Goal: Task Accomplishment & Management: Complete application form

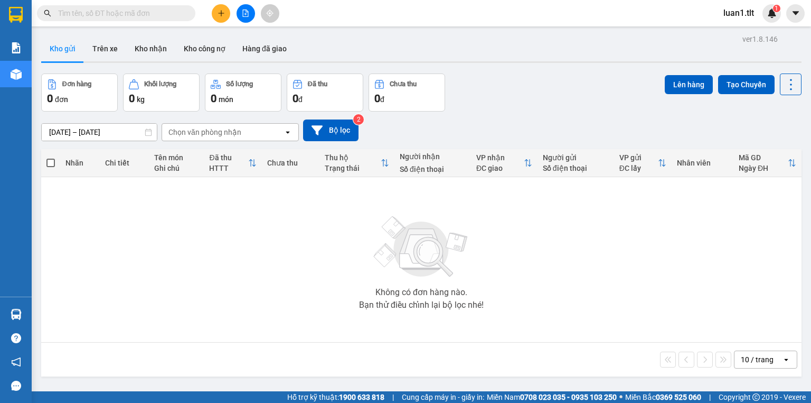
click at [222, 12] on icon "plus" at bounding box center [221, 13] width 7 height 7
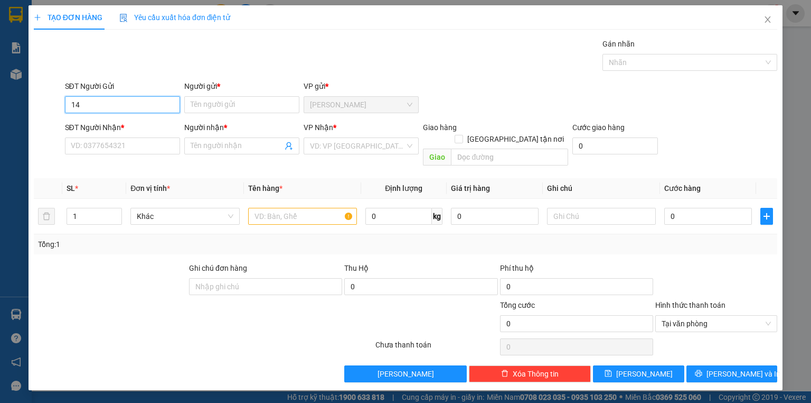
type input "1"
drag, startPoint x: 144, startPoint y: 117, endPoint x: 150, endPoint y: 145, distance: 28.7
click at [144, 117] on div "0919970748 - ngà" at bounding box center [122, 125] width 115 height 17
type input "0919970748"
type input "ngà"
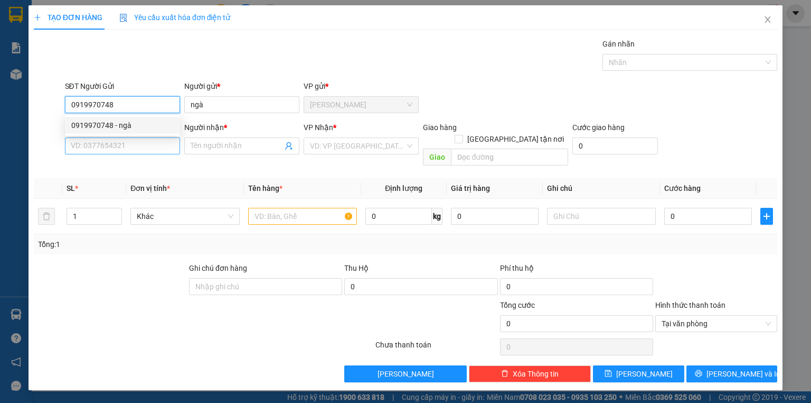
type input "0919970748"
click at [160, 149] on input "SĐT Người Nhận *" at bounding box center [122, 145] width 115 height 17
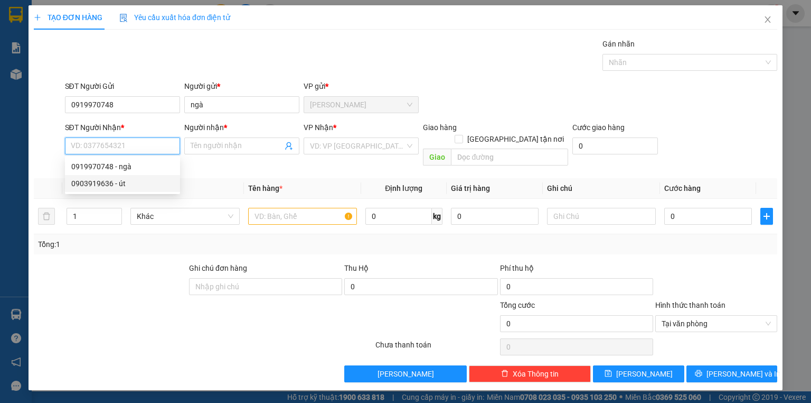
click at [130, 184] on div "0903919636 - út" at bounding box center [122, 183] width 102 height 12
type input "0903919636"
type input "út"
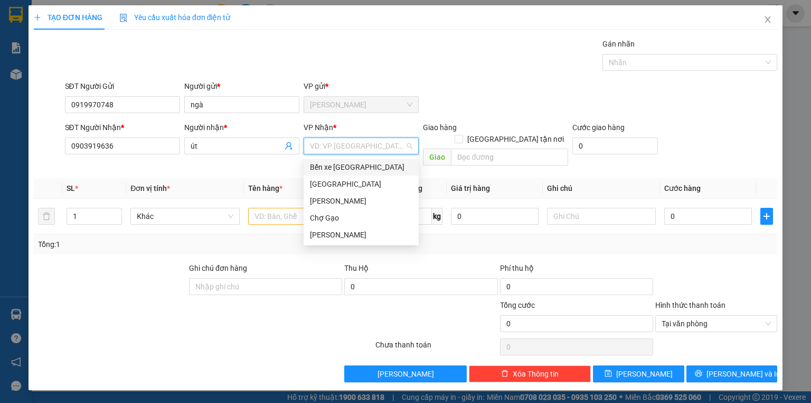
click at [348, 146] on input "search" at bounding box center [357, 146] width 95 height 16
click at [320, 186] on div "[GEOGRAPHIC_DATA]" at bounding box center [361, 184] width 102 height 12
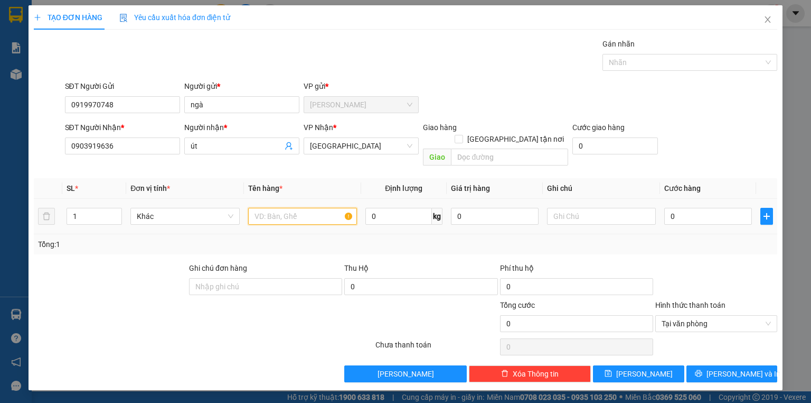
click at [292, 208] on input "text" at bounding box center [302, 216] width 109 height 17
type input "1 giỏ caro xanh"
click at [685, 208] on input "0" at bounding box center [709, 216] width 88 height 17
type input "4"
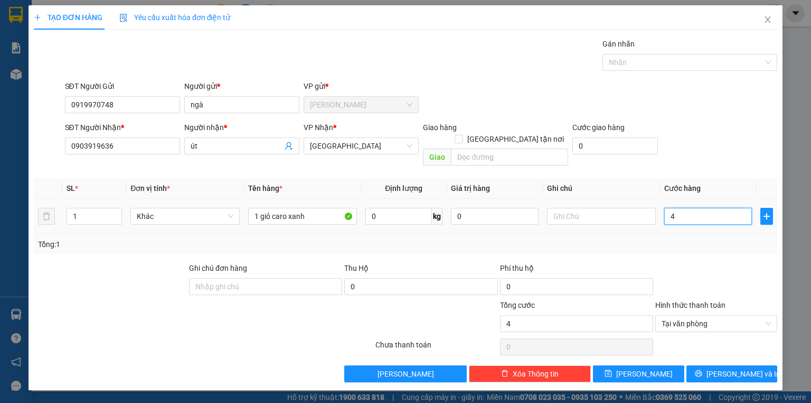
type input "40"
type input "40.000"
click at [704, 248] on div "Transit Pickup Surcharge Ids Transit Deliver Surcharge Ids Transit Deliver Surc…" at bounding box center [406, 210] width 744 height 344
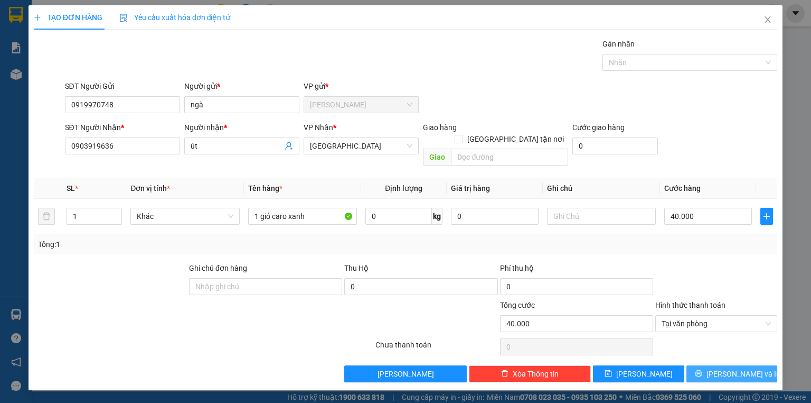
click at [736, 368] on span "[PERSON_NAME] và In" at bounding box center [744, 374] width 74 height 12
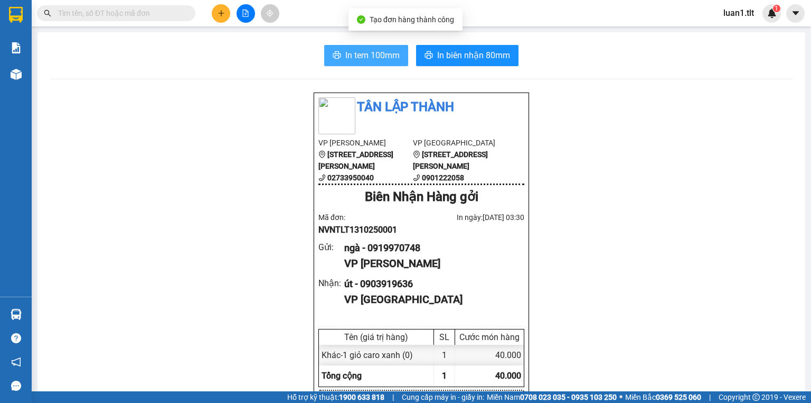
click at [361, 60] on span "In tem 100mm" at bounding box center [372, 55] width 54 height 13
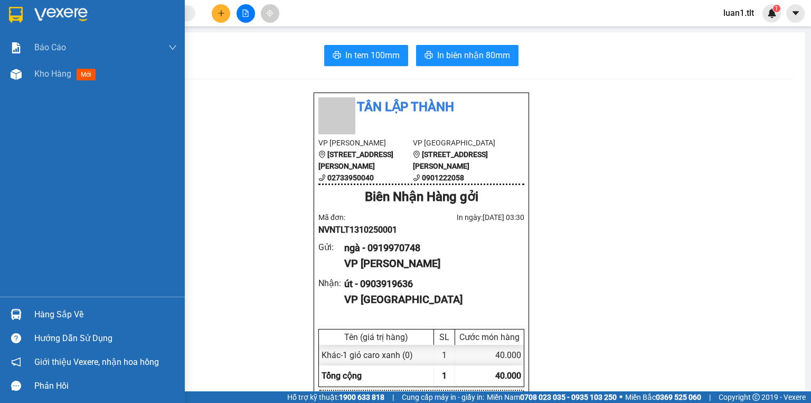
click at [5, 27] on div at bounding box center [92, 17] width 185 height 34
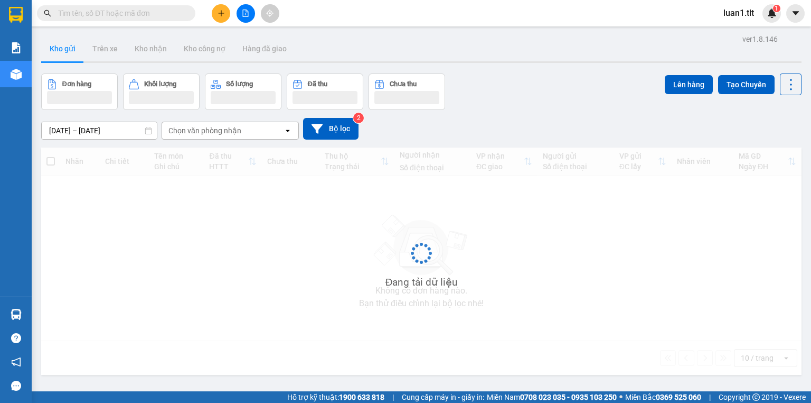
click at [477, 105] on div "Đơn hàng Khối lượng Số lượng Đã thu Chưa thu Lên hàng Tạo Chuyến" at bounding box center [421, 91] width 761 height 36
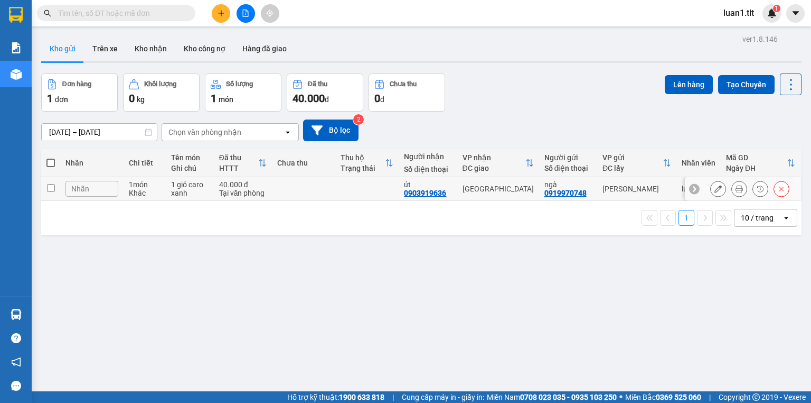
click at [244, 186] on div "40.000 đ" at bounding box center [243, 184] width 48 height 8
checkbox input "true"
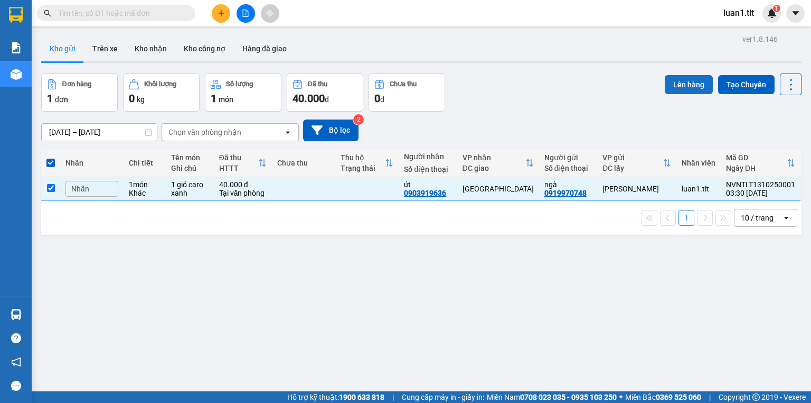
click at [679, 75] on button "Lên hàng" at bounding box center [689, 84] width 48 height 19
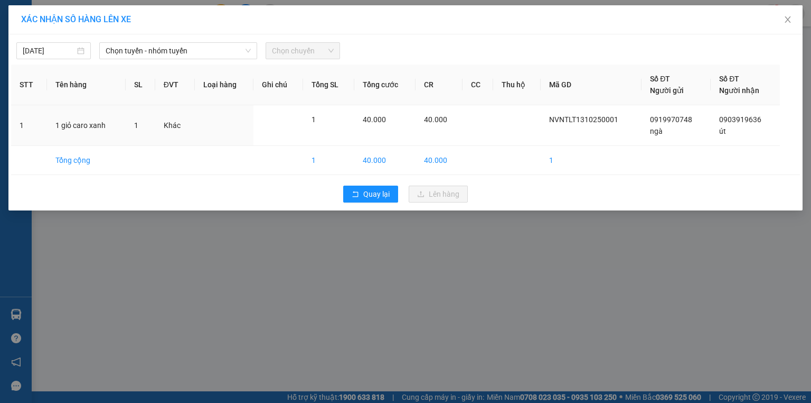
drag, startPoint x: 197, startPoint y: 61, endPoint x: 111, endPoint y: 86, distance: 89.6
click at [196, 61] on div "[DATE] Chọn tuyến - nhóm tuyến Chọn chuyến STT Tên hàng SL ĐVT Loại hàng Ghi ch…" at bounding box center [405, 122] width 794 height 176
click at [164, 52] on span "Chọn tuyến - nhóm tuyến" at bounding box center [178, 51] width 145 height 16
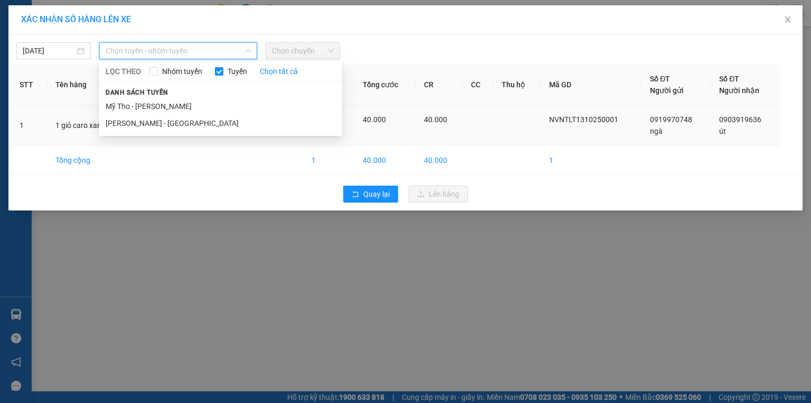
click at [162, 105] on li "Mỹ Tho - [PERSON_NAME]" at bounding box center [220, 106] width 243 height 17
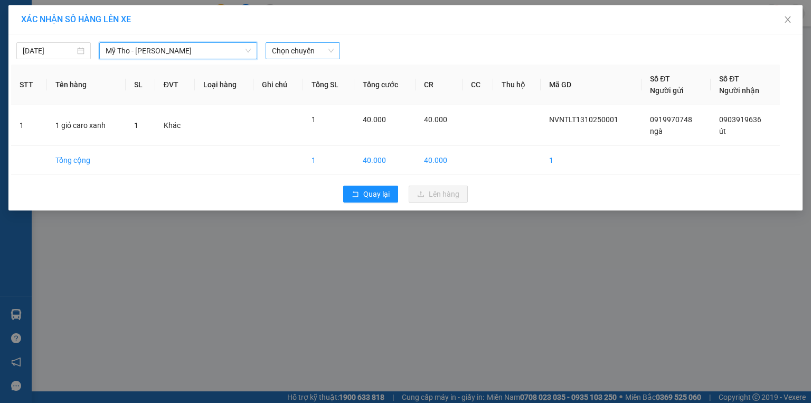
click at [308, 44] on span "Chọn chuyến" at bounding box center [303, 51] width 62 height 16
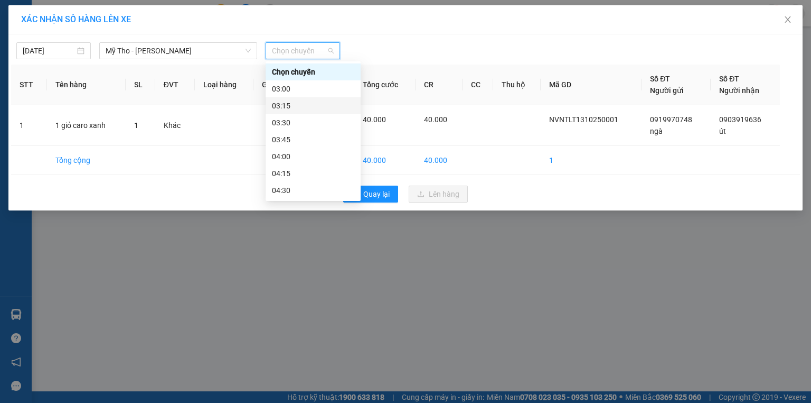
click at [285, 106] on div "03:15" at bounding box center [313, 106] width 82 height 12
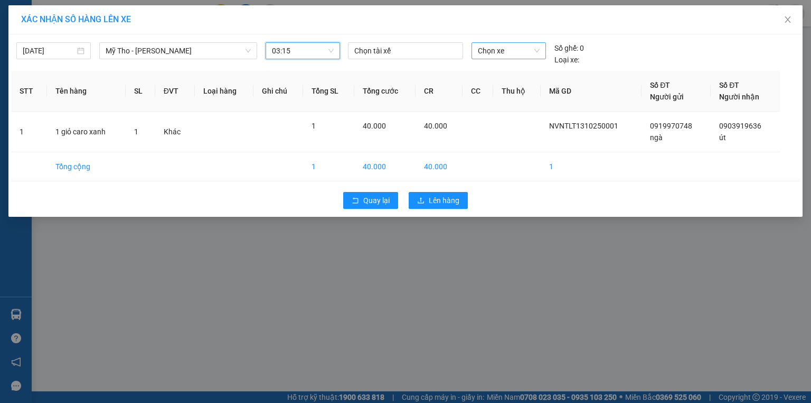
click at [497, 53] on span "Chọn xe" at bounding box center [508, 51] width 61 height 16
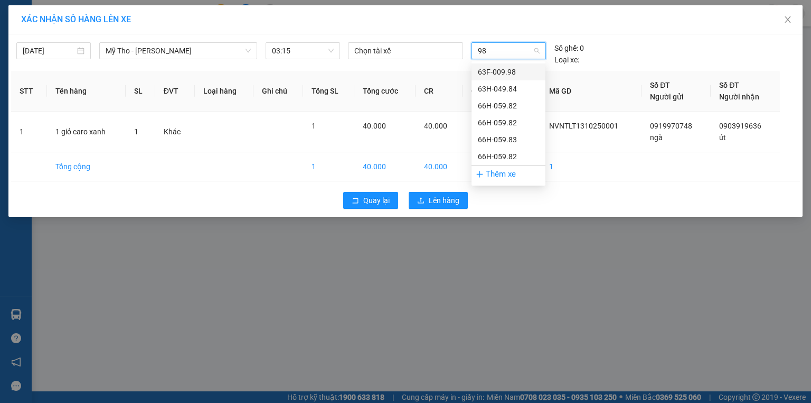
type input "983"
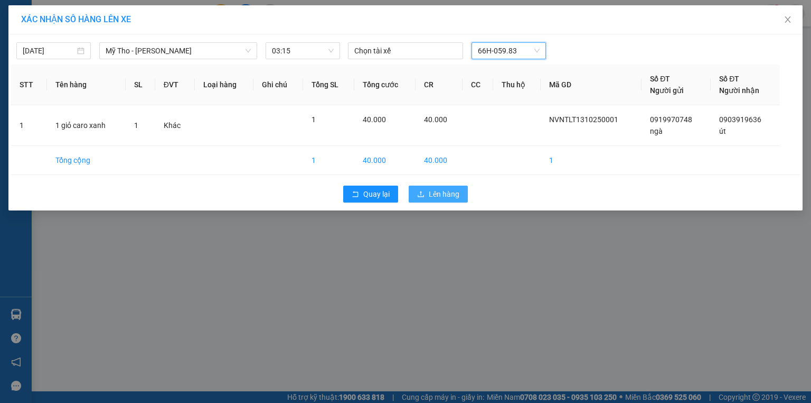
click at [441, 189] on span "Lên hàng" at bounding box center [444, 194] width 31 height 12
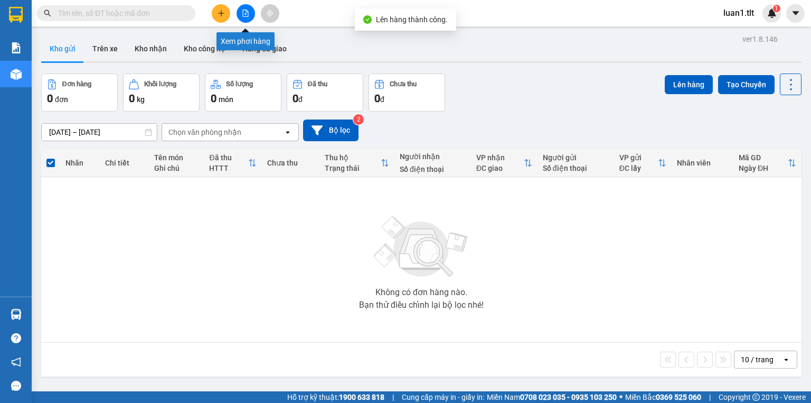
click at [248, 11] on icon "file-add" at bounding box center [246, 13] width 6 height 7
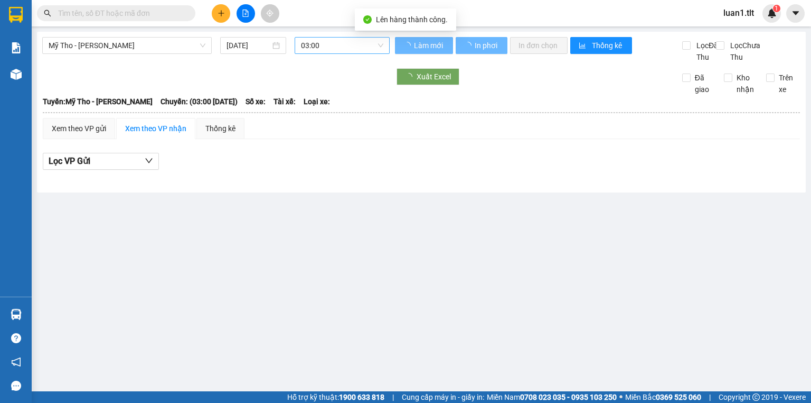
click at [333, 40] on span "03:00" at bounding box center [342, 46] width 83 height 16
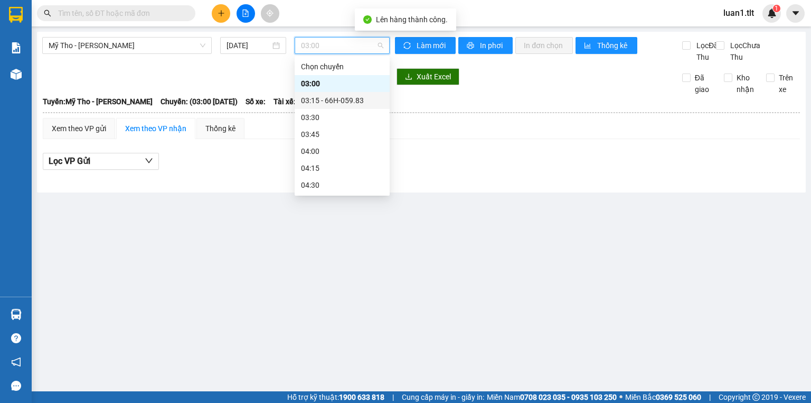
click at [327, 95] on div "03:15 - 66H-059.83" at bounding box center [342, 101] width 82 height 12
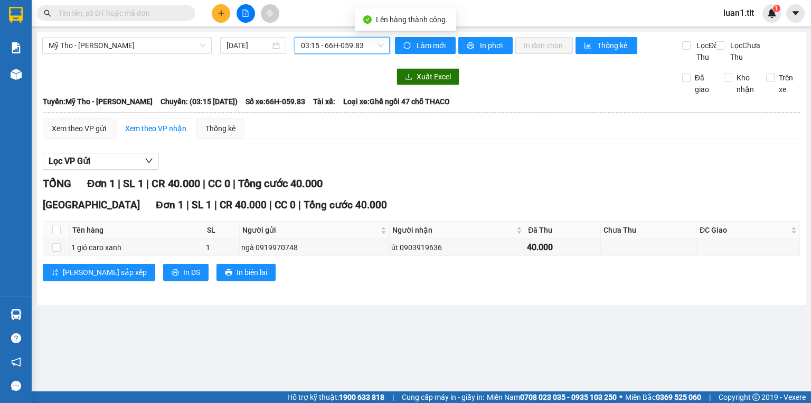
click at [93, 117] on th at bounding box center [421, 113] width 759 height 10
click at [89, 134] on div "Xem theo VP gửi" at bounding box center [79, 129] width 54 height 12
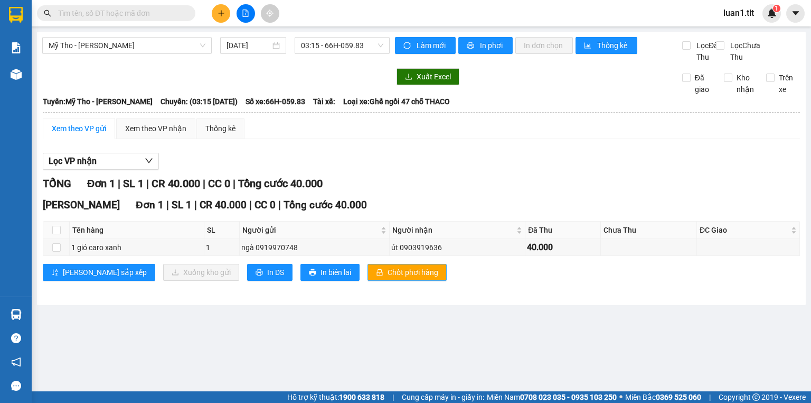
click at [388, 278] on span "Chốt phơi hàng" at bounding box center [413, 272] width 51 height 12
drag, startPoint x: 484, startPoint y: 174, endPoint x: 452, endPoint y: 166, distance: 32.5
click at [479, 170] on div "Lọc VP nhận" at bounding box center [421, 161] width 757 height 17
click at [206, 7] on div at bounding box center [245, 13] width 79 height 18
click at [218, 13] on icon "plus" at bounding box center [221, 13] width 7 height 7
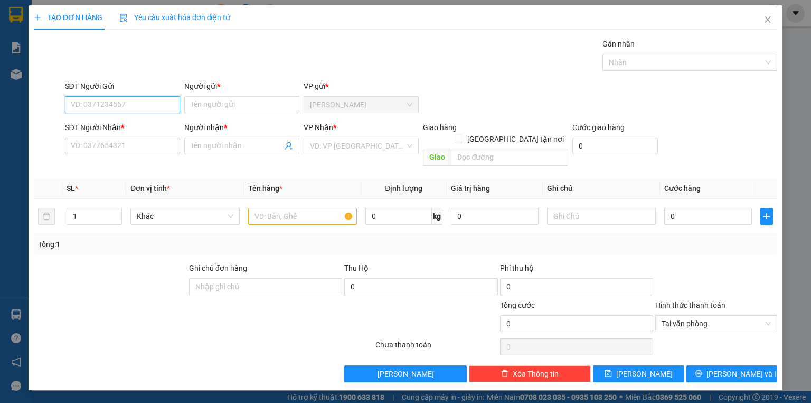
click at [161, 103] on input "SĐT Người Gửi" at bounding box center [122, 104] width 115 height 17
click at [237, 98] on input "Người gửi *" at bounding box center [241, 104] width 115 height 17
type input "A"
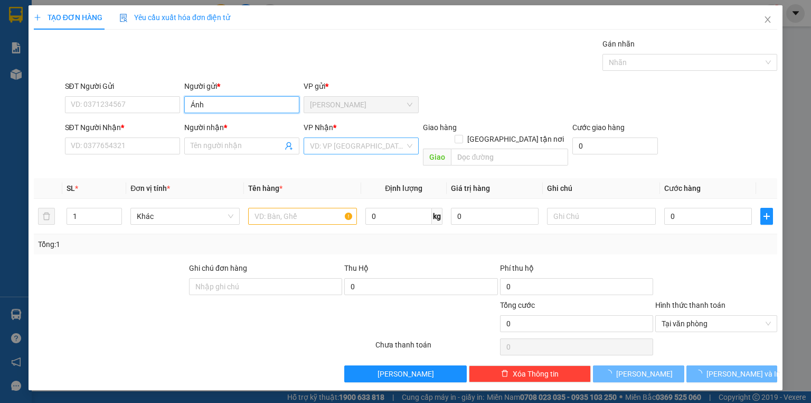
type input "Ánh"
click at [326, 138] on input "search" at bounding box center [357, 146] width 95 height 16
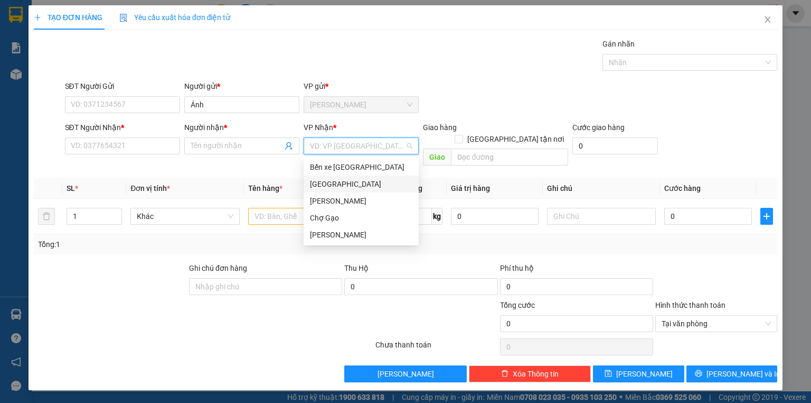
click at [334, 188] on div "[GEOGRAPHIC_DATA]" at bounding box center [361, 184] width 102 height 12
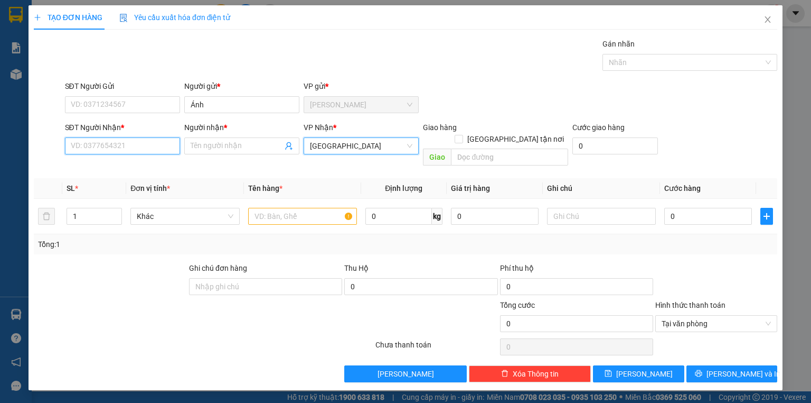
click at [139, 145] on input "SĐT Người Nhận *" at bounding box center [122, 145] width 115 height 17
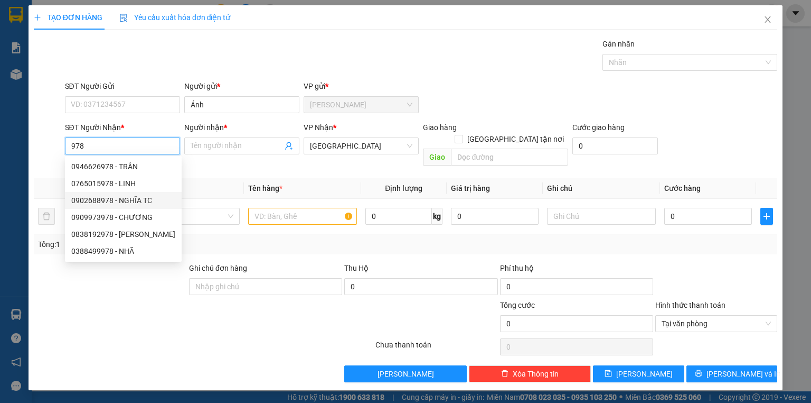
click at [139, 202] on div "0902688978 - NGHĨA TC" at bounding box center [123, 200] width 104 height 12
type input "0902688978"
type input "NGHĨA TC"
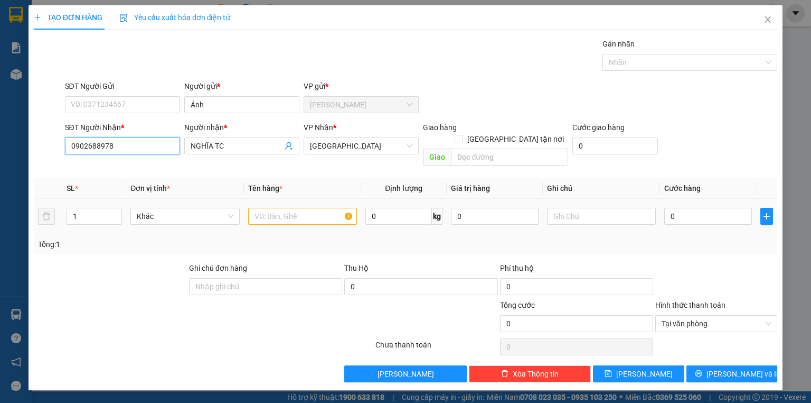
type input "0902688978"
click at [293, 208] on input "text" at bounding box center [302, 216] width 109 height 17
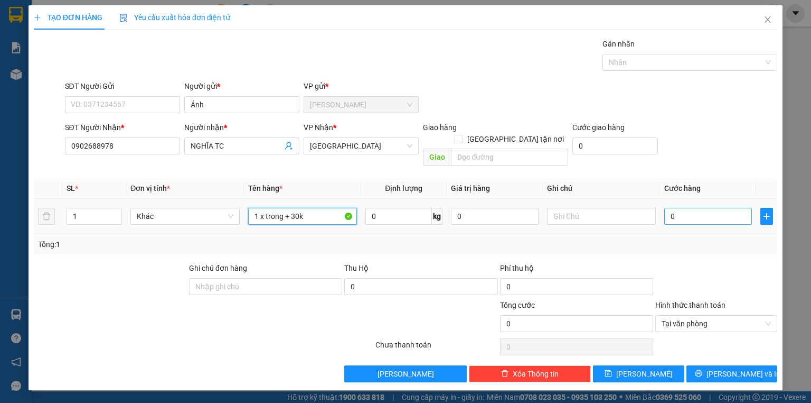
type input "1 x trong + 30k"
click at [738, 208] on input "0" at bounding box center [709, 216] width 88 height 17
type input "20"
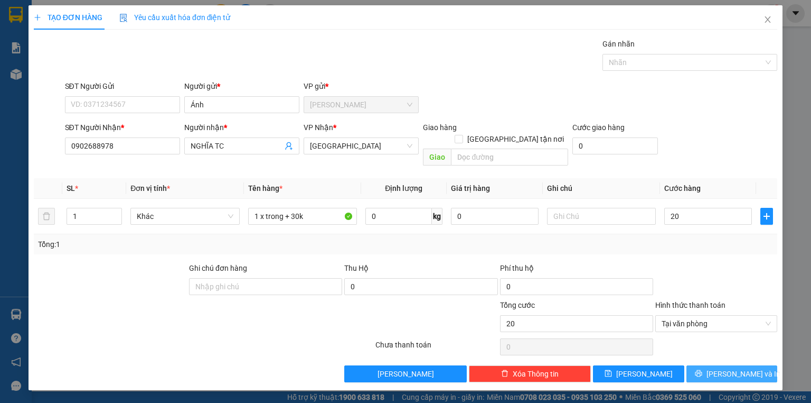
type input "20.000"
click at [750, 368] on span "[PERSON_NAME] và In" at bounding box center [744, 374] width 74 height 12
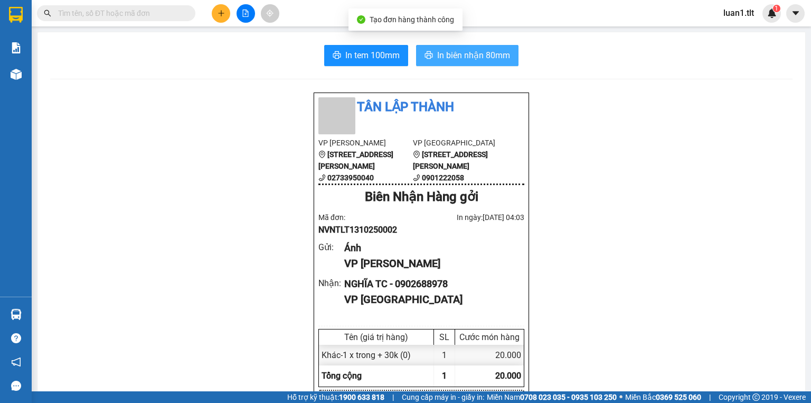
click at [426, 55] on icon "printer" at bounding box center [429, 54] width 8 height 7
click at [382, 57] on span "In tem 100mm" at bounding box center [372, 55] width 54 height 13
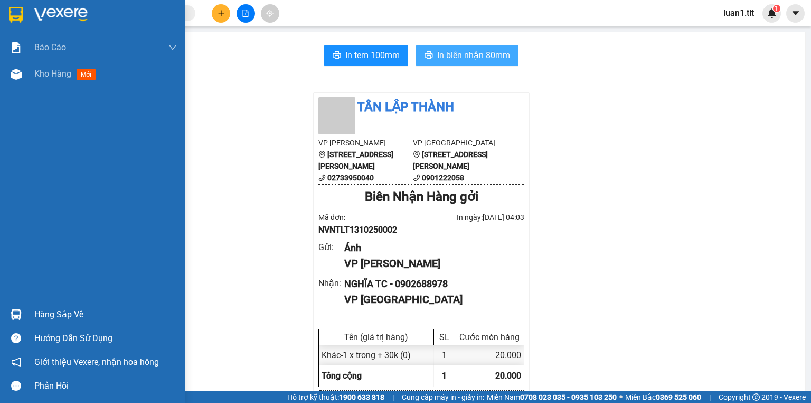
click at [15, 16] on img at bounding box center [16, 15] width 14 height 16
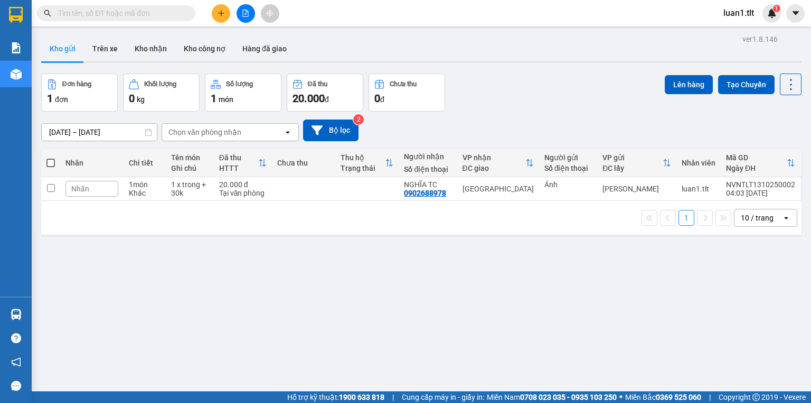
drag, startPoint x: 476, startPoint y: 84, endPoint x: 186, endPoint y: 177, distance: 305.0
click at [476, 85] on div "Đơn hàng 1 đơn Khối lượng 0 kg Số lượng 1 món Đã thu 20.000 đ Chưa thu 0 đ Lên …" at bounding box center [421, 92] width 761 height 38
click at [310, 188] on td at bounding box center [303, 189] width 63 height 24
checkbox input "true"
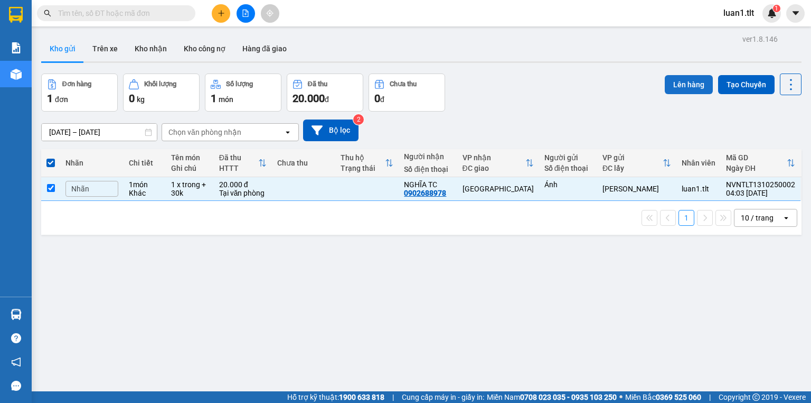
click at [687, 75] on button "Lên hàng" at bounding box center [689, 84] width 48 height 19
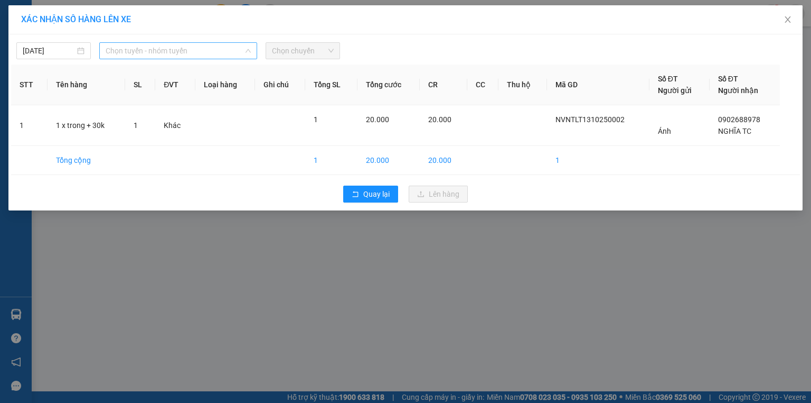
click at [170, 48] on span "Chọn tuyến - nhóm tuyến" at bounding box center [178, 51] width 145 height 16
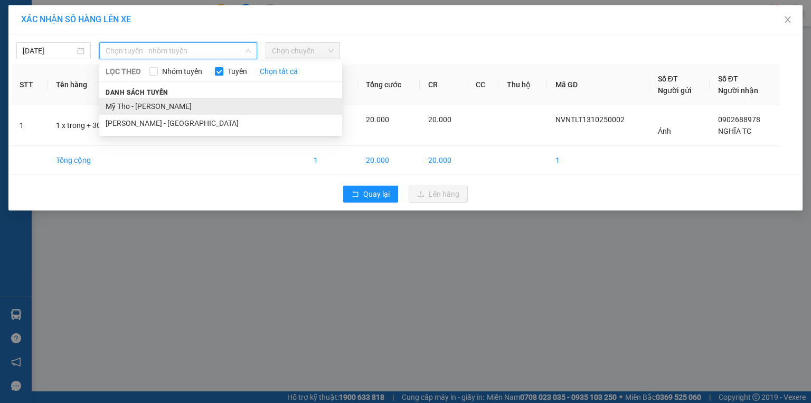
click at [133, 96] on span "Danh sách tuyến" at bounding box center [137, 93] width 76 height 10
click at [152, 99] on li "Mỹ Tho - [PERSON_NAME]" at bounding box center [220, 106] width 243 height 17
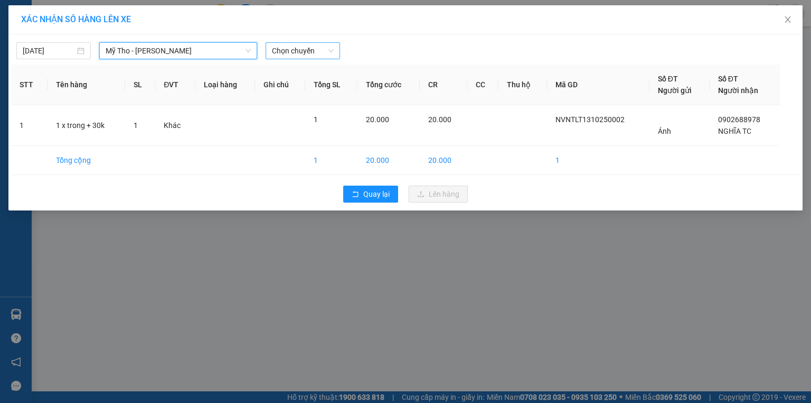
click at [297, 50] on span "Chọn chuyến" at bounding box center [303, 51] width 62 height 16
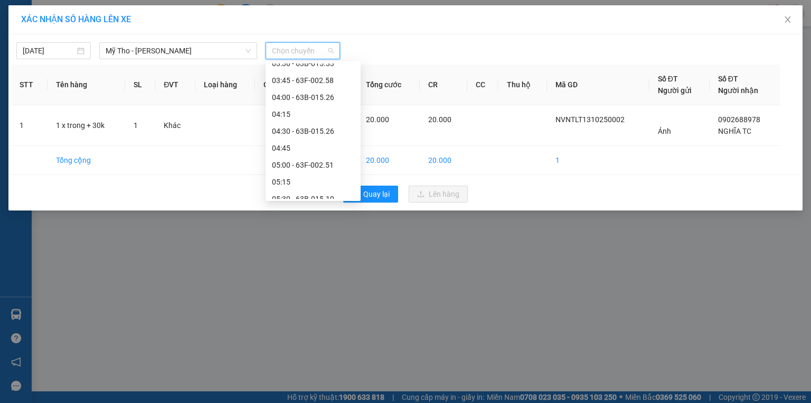
scroll to position [85, 0]
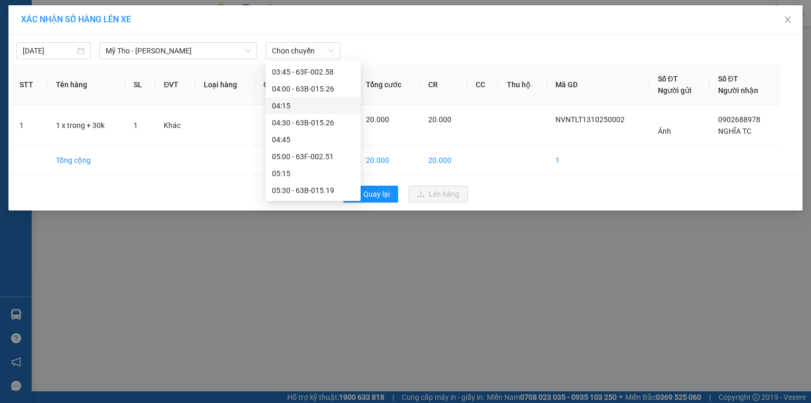
click at [68, 64] on th "Tên hàng" at bounding box center [87, 84] width 78 height 41
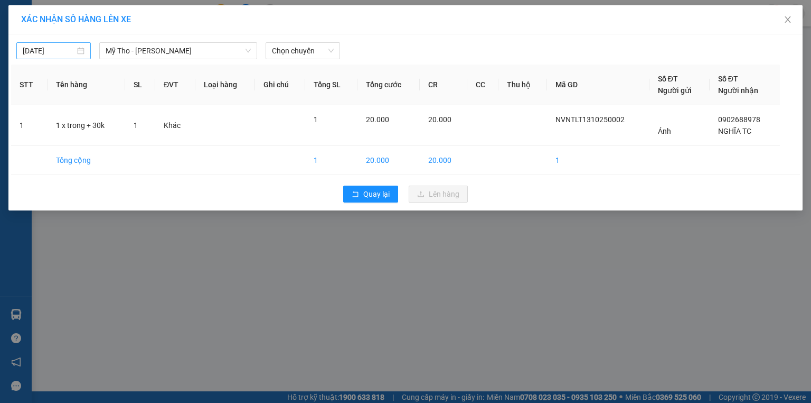
click at [65, 57] on div "[DATE]" at bounding box center [53, 50] width 74 height 17
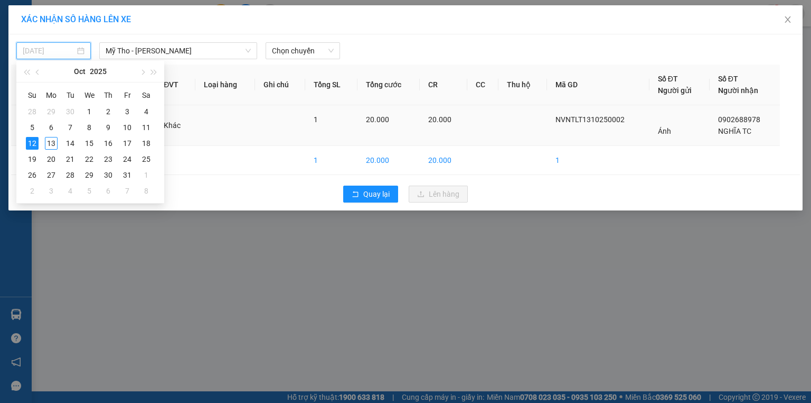
click at [50, 141] on div "13" at bounding box center [51, 143] width 13 height 13
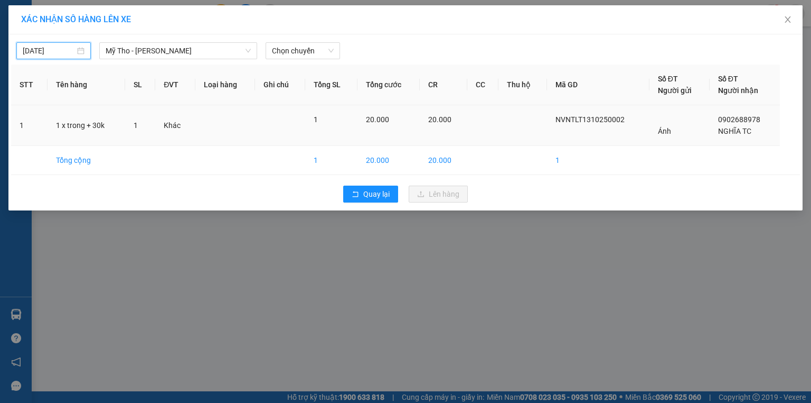
type input "[DATE]"
click at [301, 53] on span "Chọn chuyến" at bounding box center [303, 51] width 62 height 16
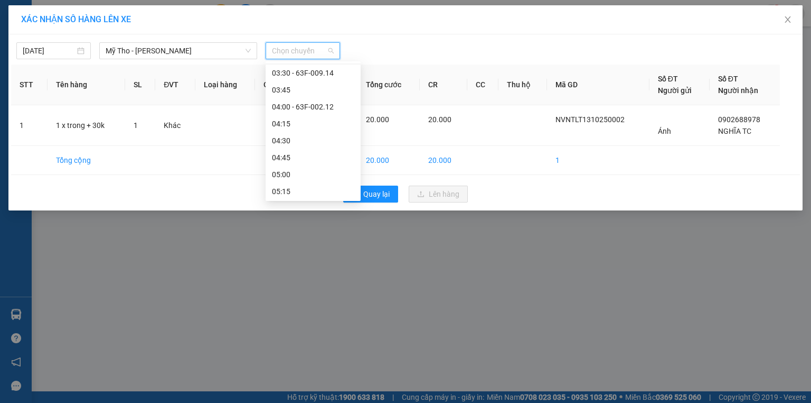
scroll to position [0, 0]
click at [298, 141] on div "03:45" at bounding box center [313, 140] width 82 height 12
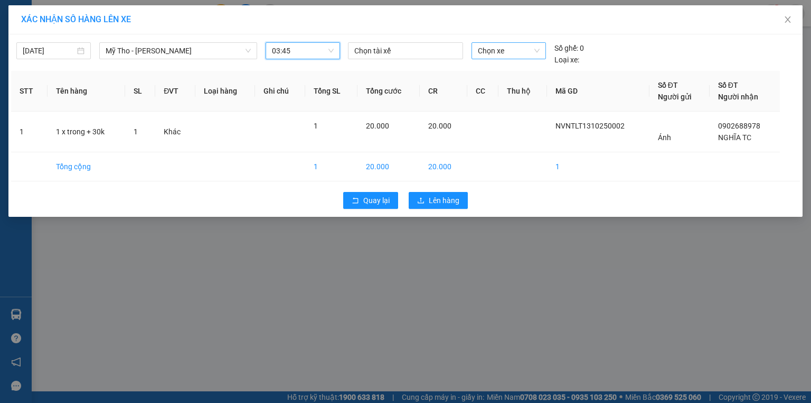
click at [540, 49] on div "Chọn xe" at bounding box center [509, 50] width 74 height 17
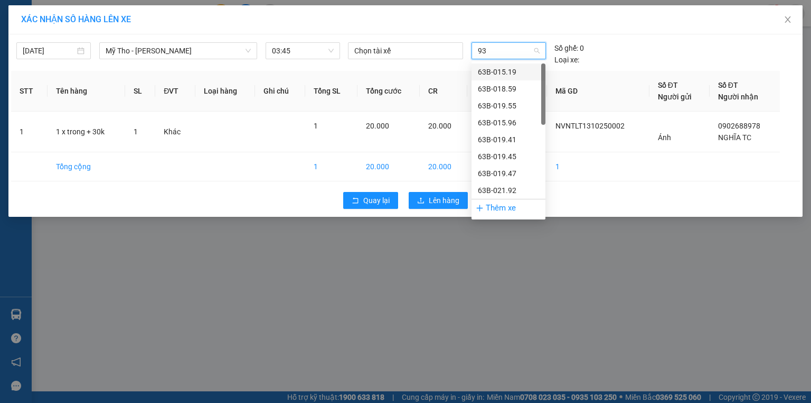
type input "934"
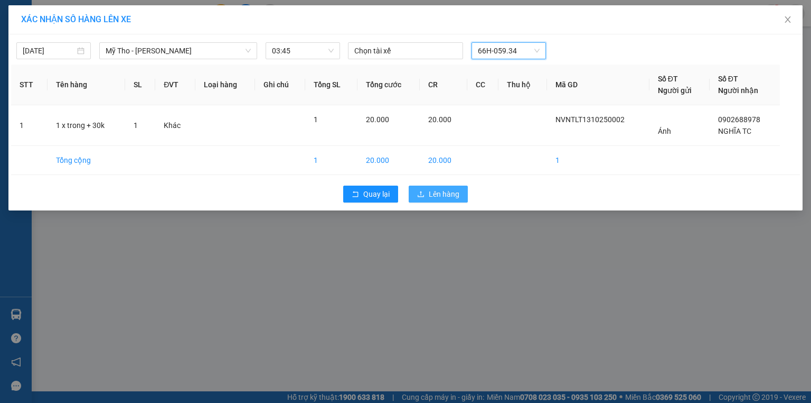
click at [435, 196] on span "Lên hàng" at bounding box center [444, 194] width 31 height 12
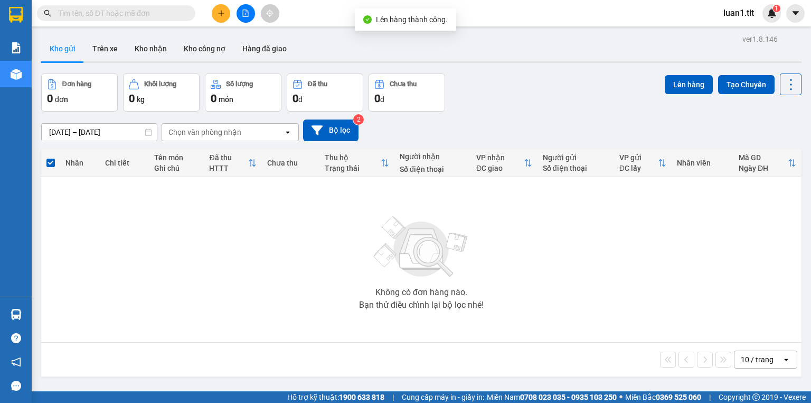
click at [244, 13] on icon "file-add" at bounding box center [245, 13] width 7 height 7
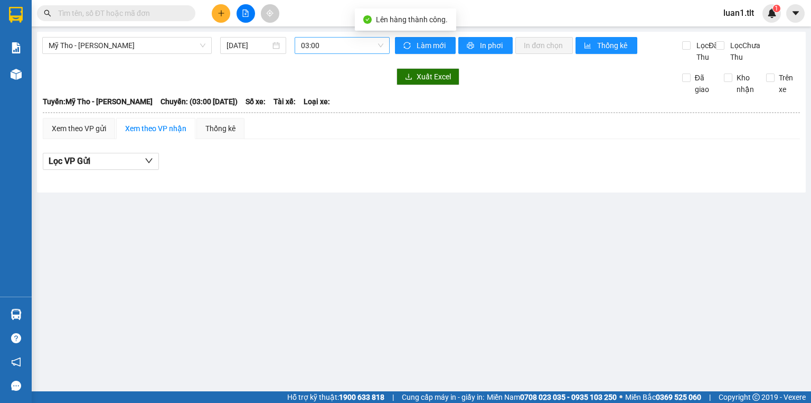
click at [316, 39] on span "03:00" at bounding box center [342, 46] width 83 height 16
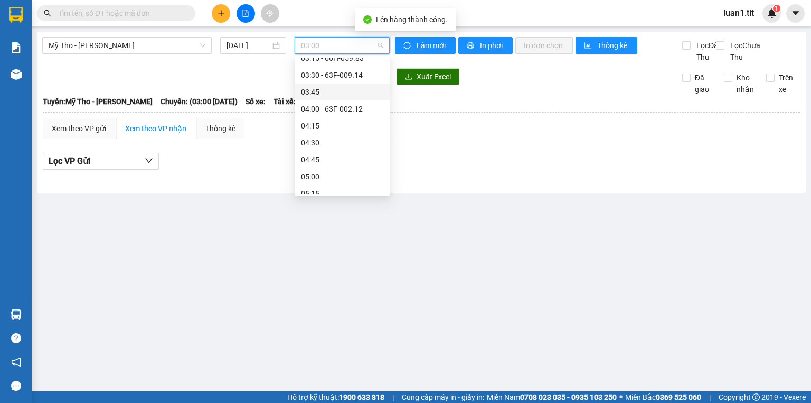
click at [333, 89] on div "03:45" at bounding box center [342, 92] width 82 height 12
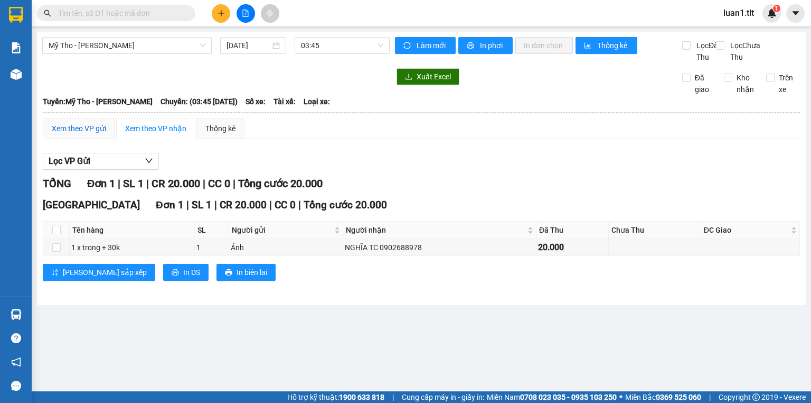
click at [72, 134] on div "Xem theo VP gửi" at bounding box center [79, 129] width 54 height 12
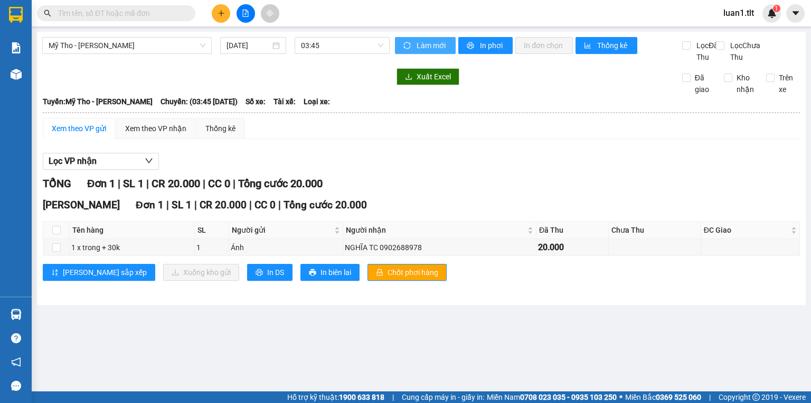
click at [401, 48] on button "Làm mới" at bounding box center [425, 45] width 61 height 17
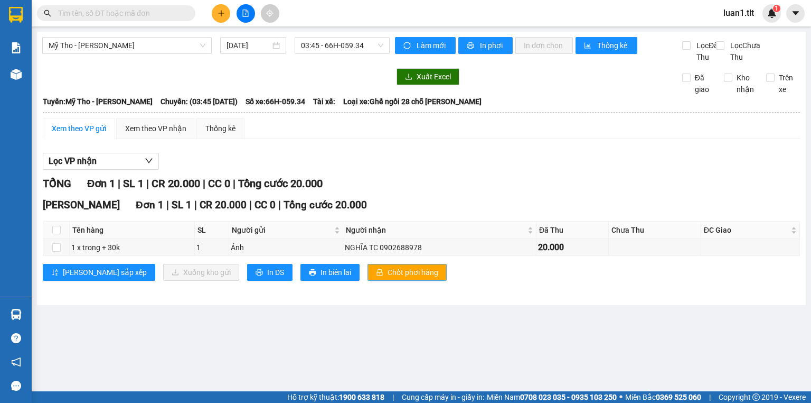
click at [388, 278] on span "Chốt phơi hàng" at bounding box center [413, 272] width 51 height 12
click at [247, 280] on button "In DS" at bounding box center [269, 272] width 45 height 17
